Goal: Task Accomplishment & Management: Use online tool/utility

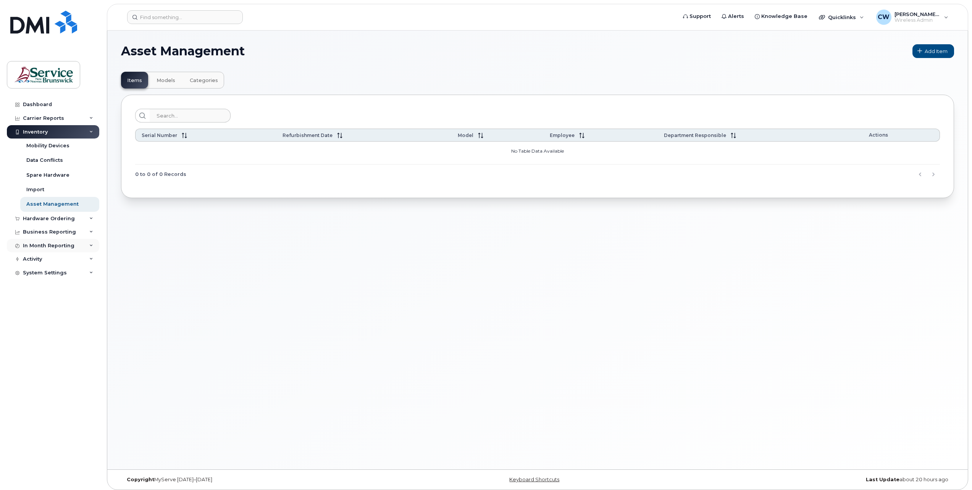
click at [73, 247] on div "In Month Reporting" at bounding box center [53, 246] width 92 height 14
click at [44, 259] on div "Data Usage" at bounding box center [41, 259] width 31 height 7
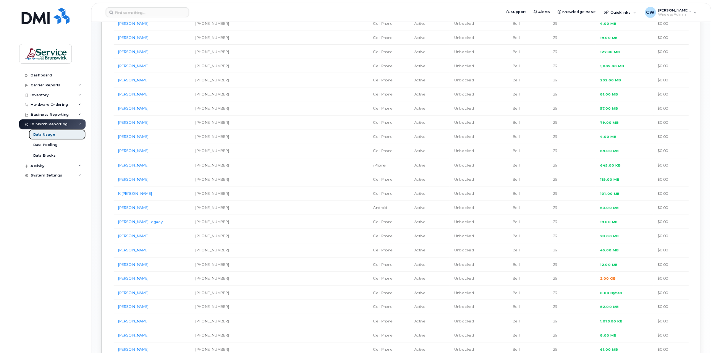
scroll to position [458, 0]
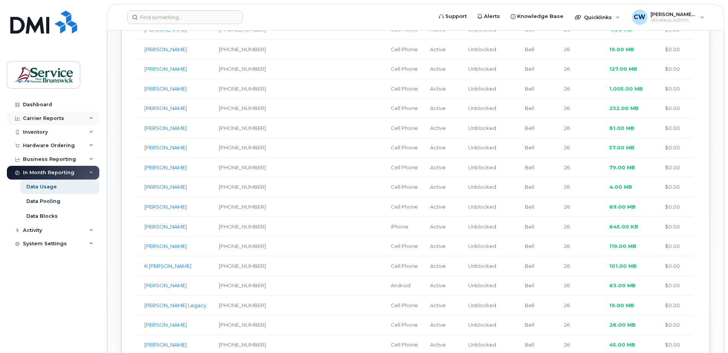
click at [63, 118] on div "Carrier Reports" at bounding box center [53, 119] width 92 height 14
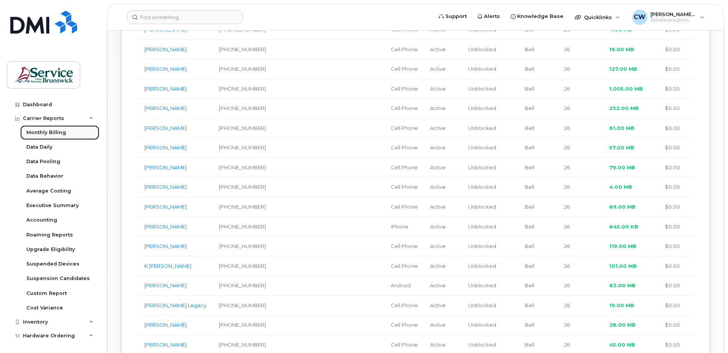
click at [43, 129] on div "Monthly Billing" at bounding box center [46, 132] width 40 height 7
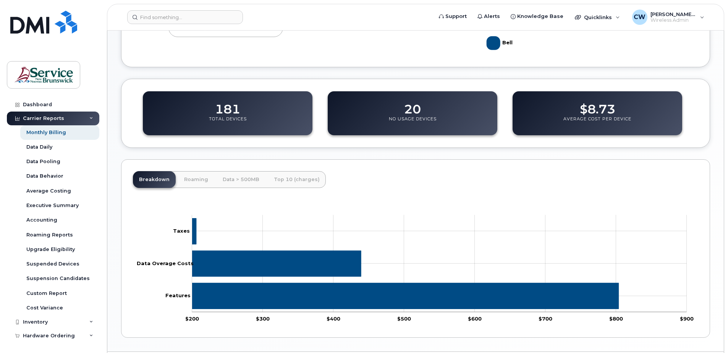
scroll to position [228, 0]
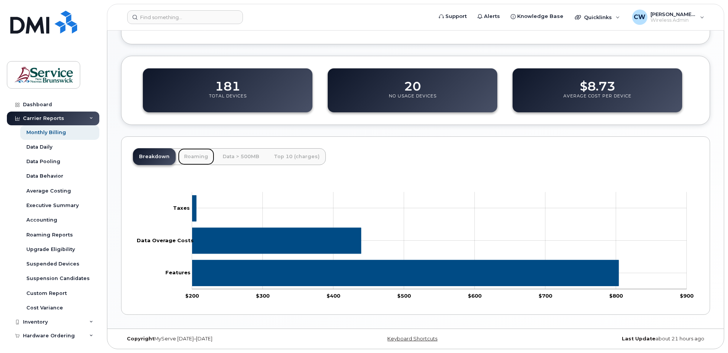
click at [202, 156] on link "Roaming" at bounding box center [196, 156] width 36 height 17
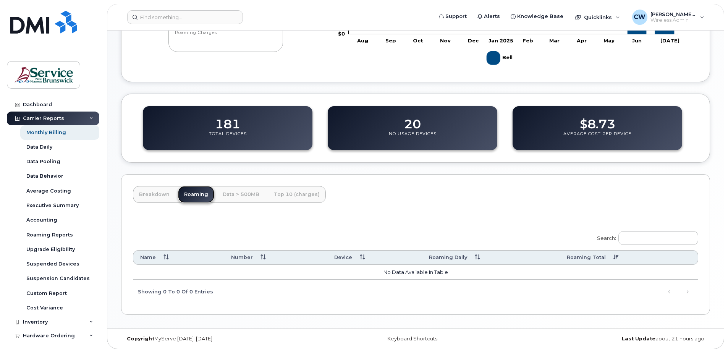
scroll to position [152, 0]
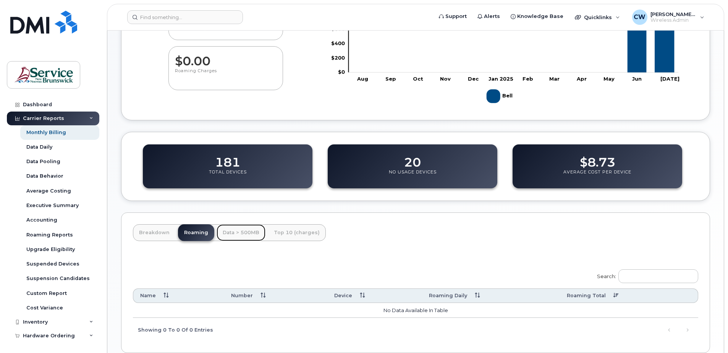
click at [232, 232] on link "Data > 500MB" at bounding box center [241, 232] width 49 height 17
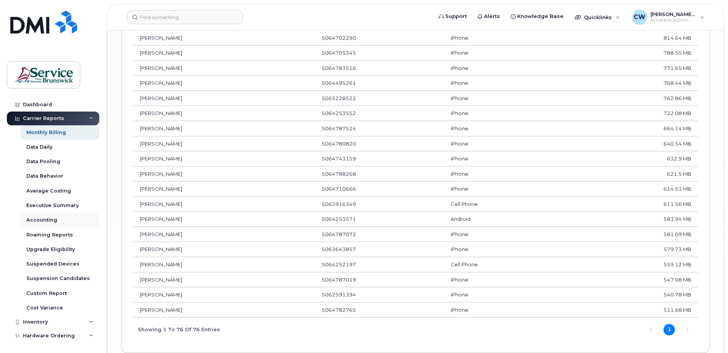
scroll to position [1248, 0]
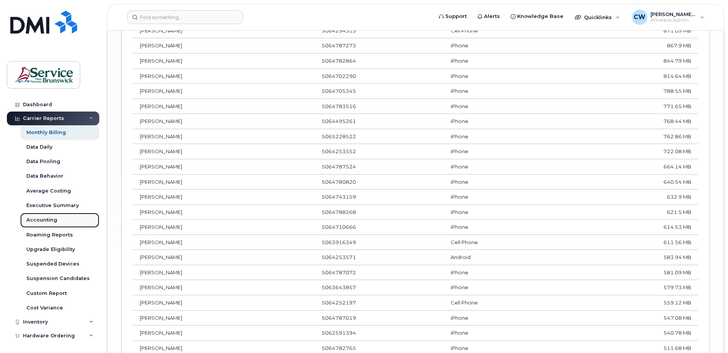
click at [42, 220] on div "Accounting" at bounding box center [41, 220] width 31 height 7
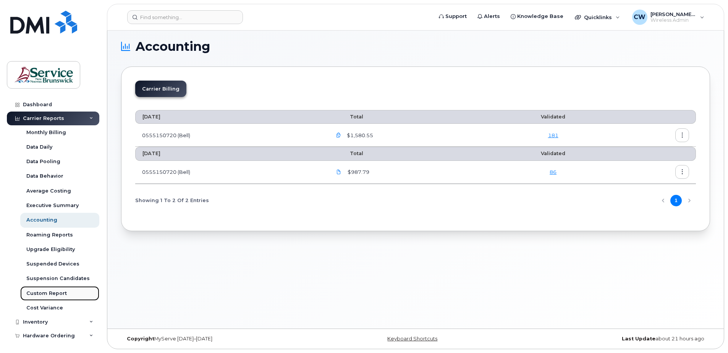
click at [36, 291] on div "Custom Report" at bounding box center [46, 293] width 40 height 7
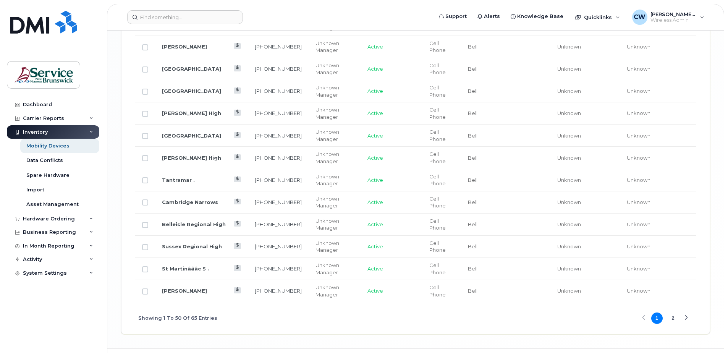
scroll to position [1236, 0]
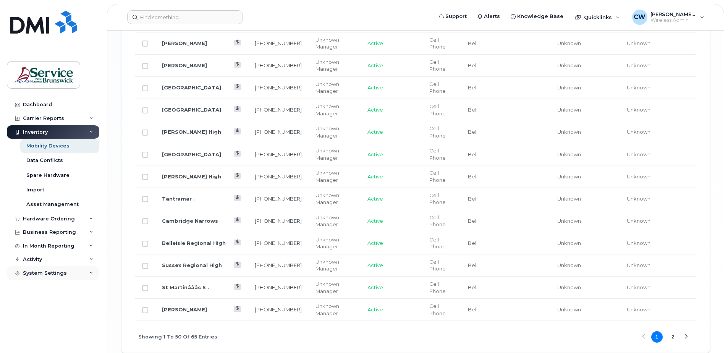
click at [91, 274] on icon at bounding box center [91, 273] width 4 height 4
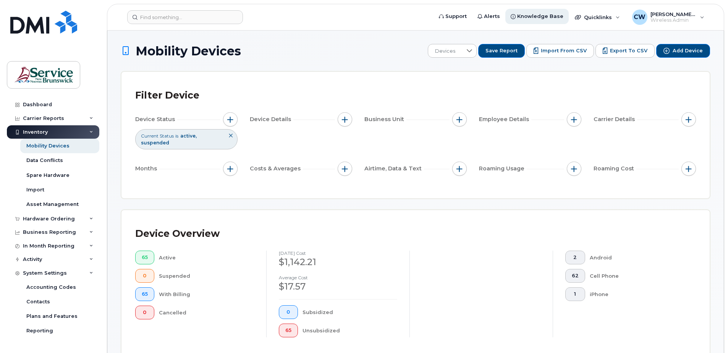
scroll to position [0, 0]
click at [552, 13] on span "Knowledge Base" at bounding box center [540, 17] width 46 height 8
click at [47, 115] on div "Carrier Reports" at bounding box center [43, 118] width 41 height 6
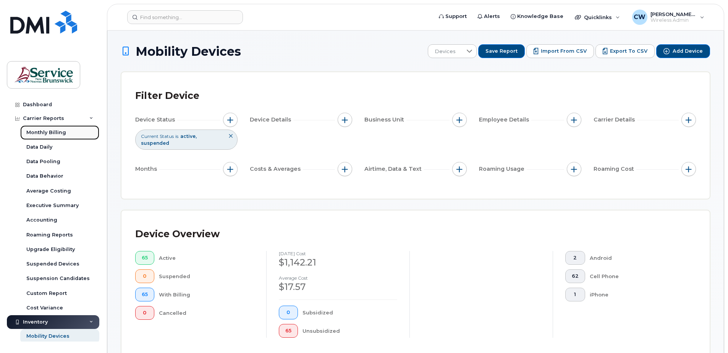
click at [44, 132] on div "Monthly Billing" at bounding box center [46, 132] width 40 height 7
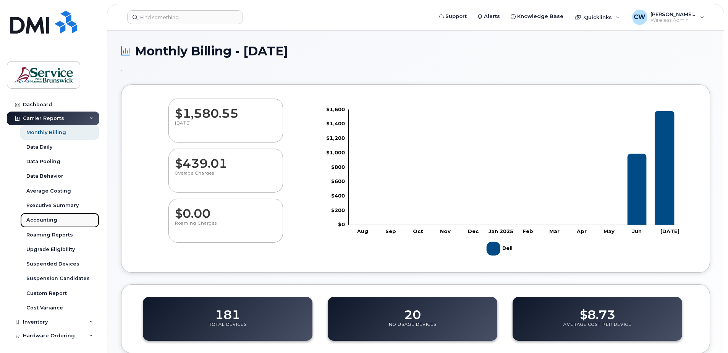
click at [37, 218] on div "Accounting" at bounding box center [41, 220] width 31 height 7
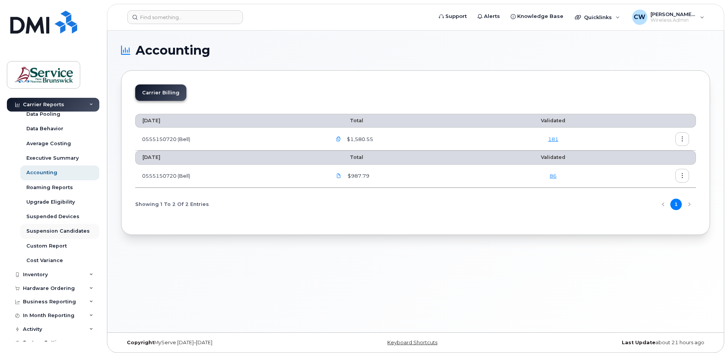
scroll to position [55, 0]
